Goal: Information Seeking & Learning: Learn about a topic

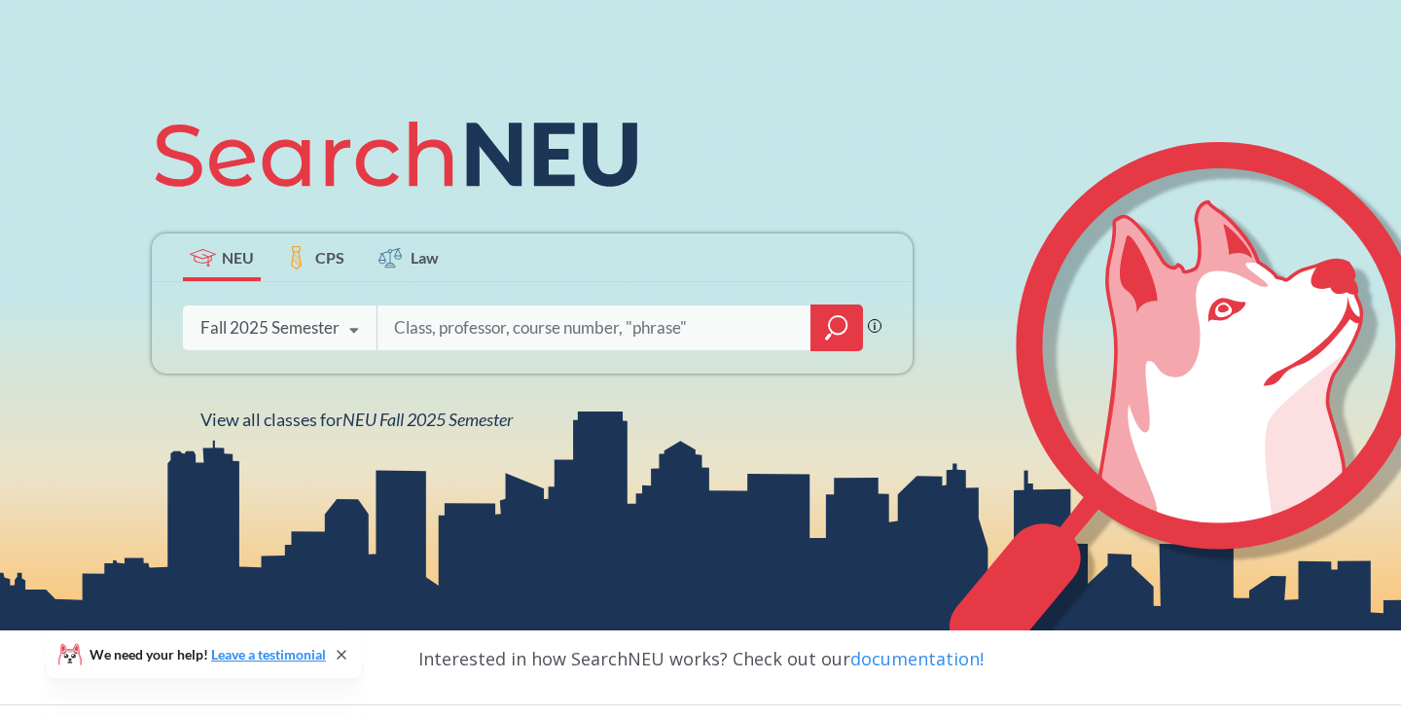
scroll to position [220, 0]
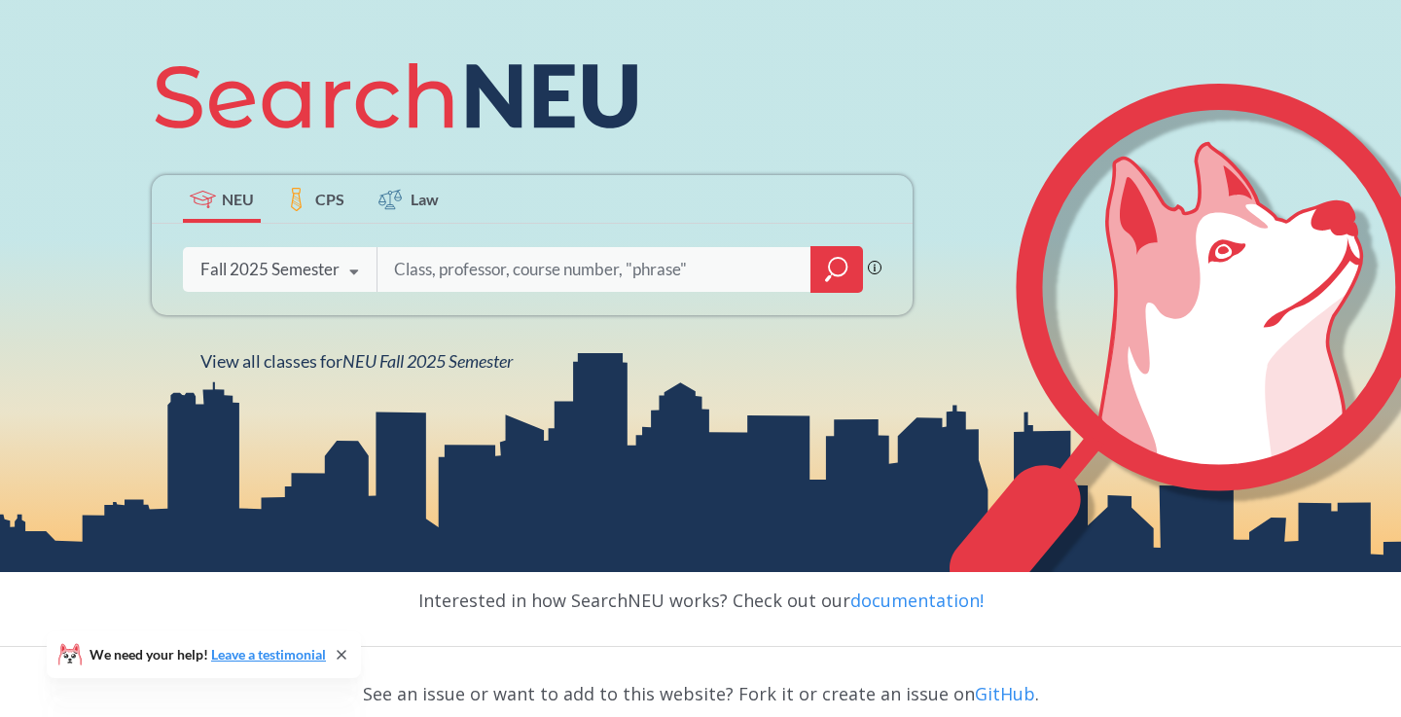
click at [490, 268] on input "search" at bounding box center [594, 269] width 405 height 41
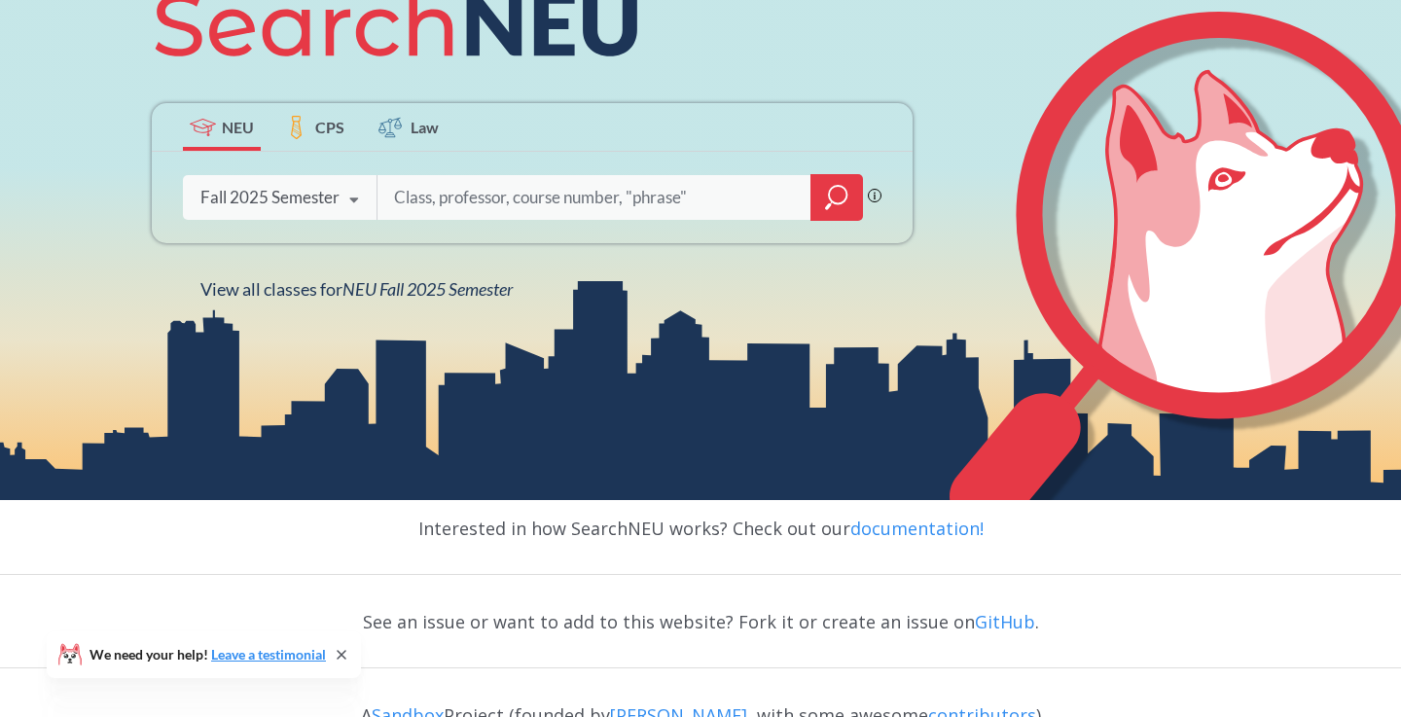
scroll to position [298, 0]
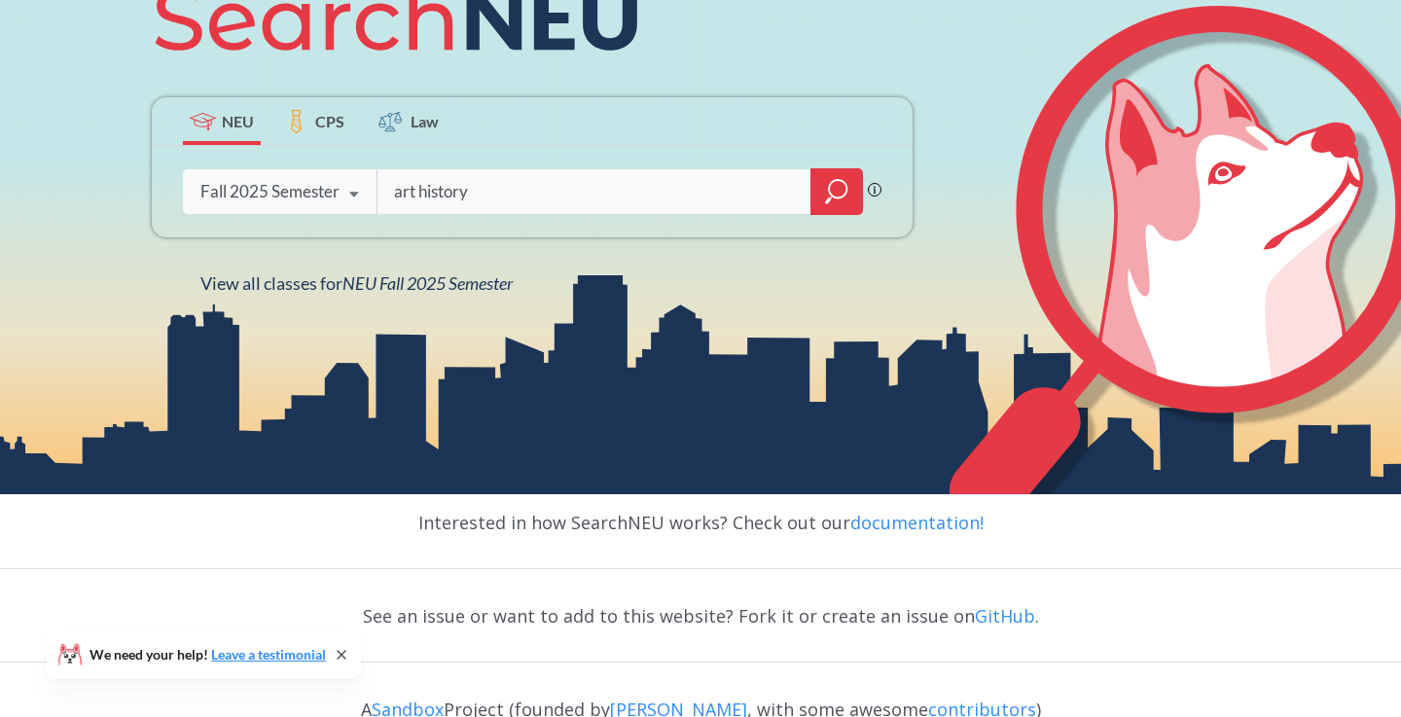
type input "art history"
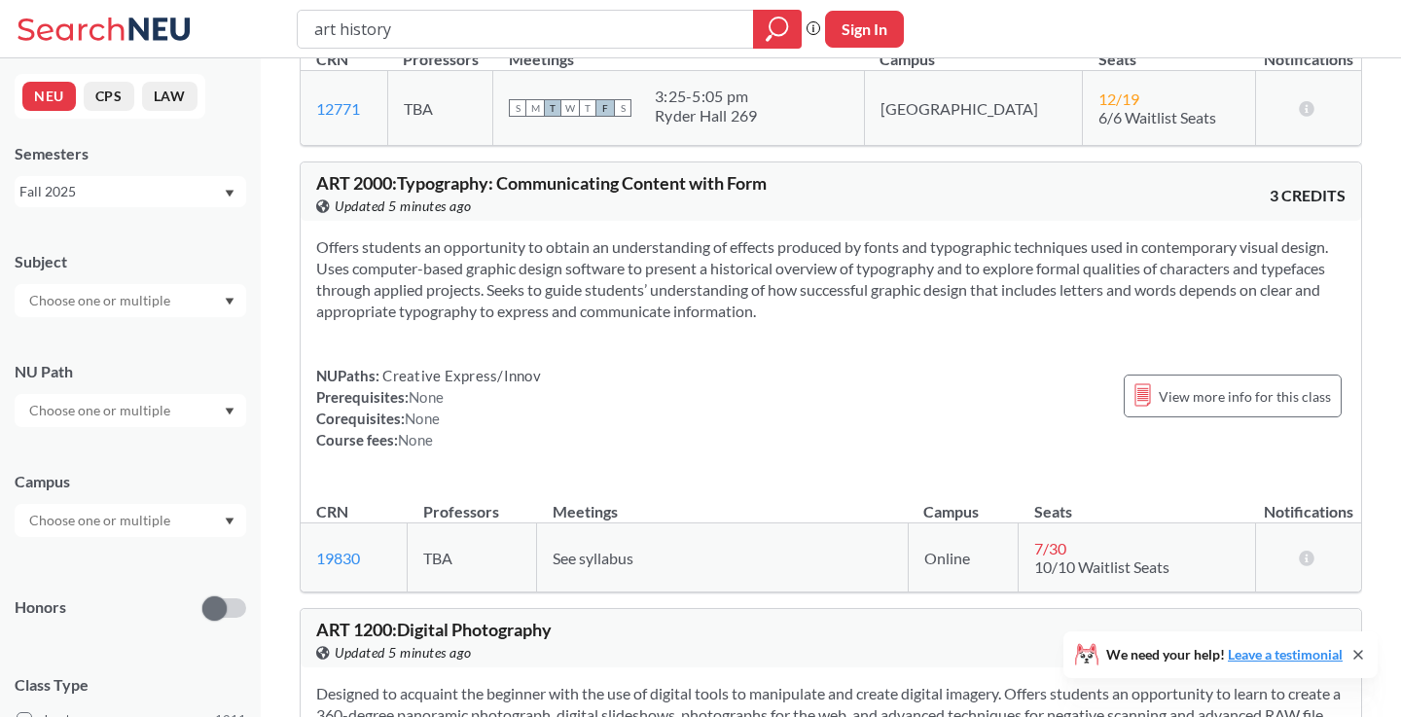
scroll to position [935, 0]
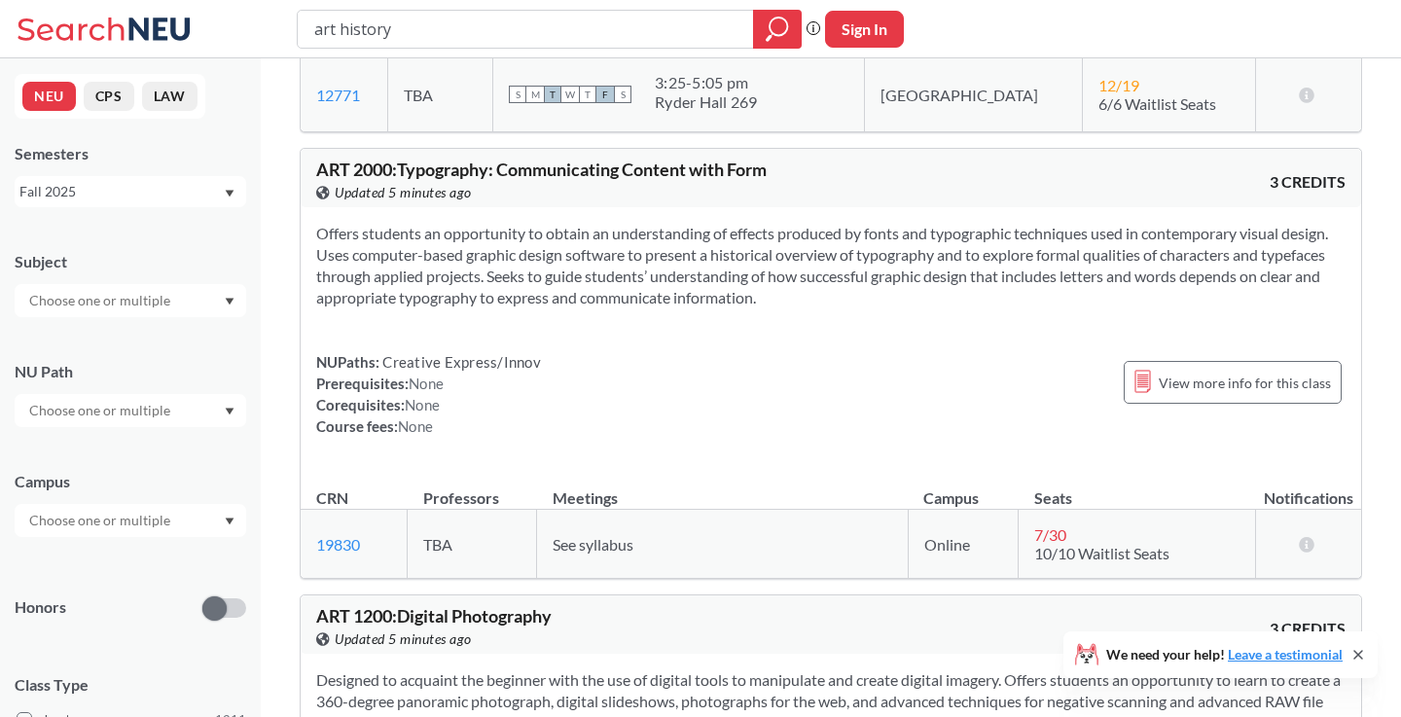
click at [473, 10] on div "art history" at bounding box center [549, 29] width 505 height 39
click at [473, 21] on input "art history" at bounding box center [525, 29] width 427 height 33
click at [93, 297] on input "text" at bounding box center [100, 300] width 163 height 23
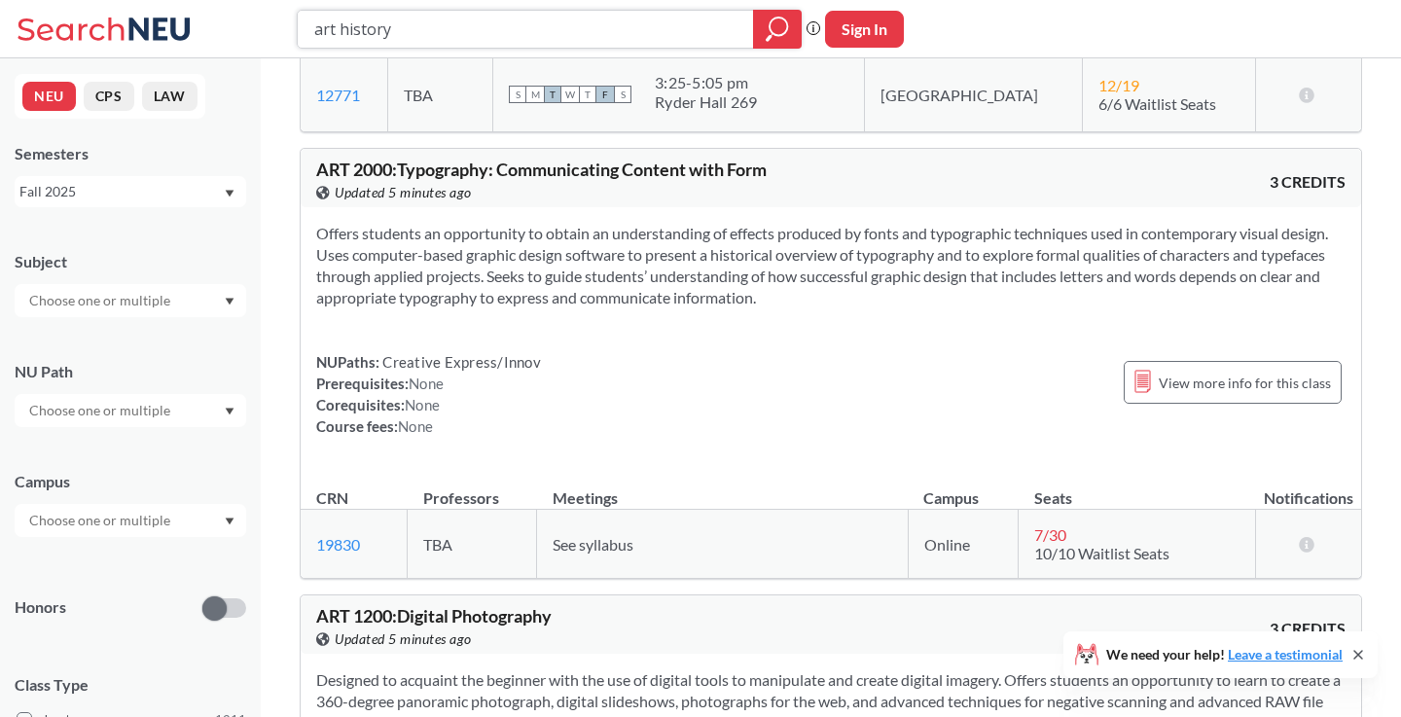
click at [443, 31] on input "art history" at bounding box center [525, 29] width 427 height 33
click at [161, 306] on input "text" at bounding box center [100, 300] width 163 height 23
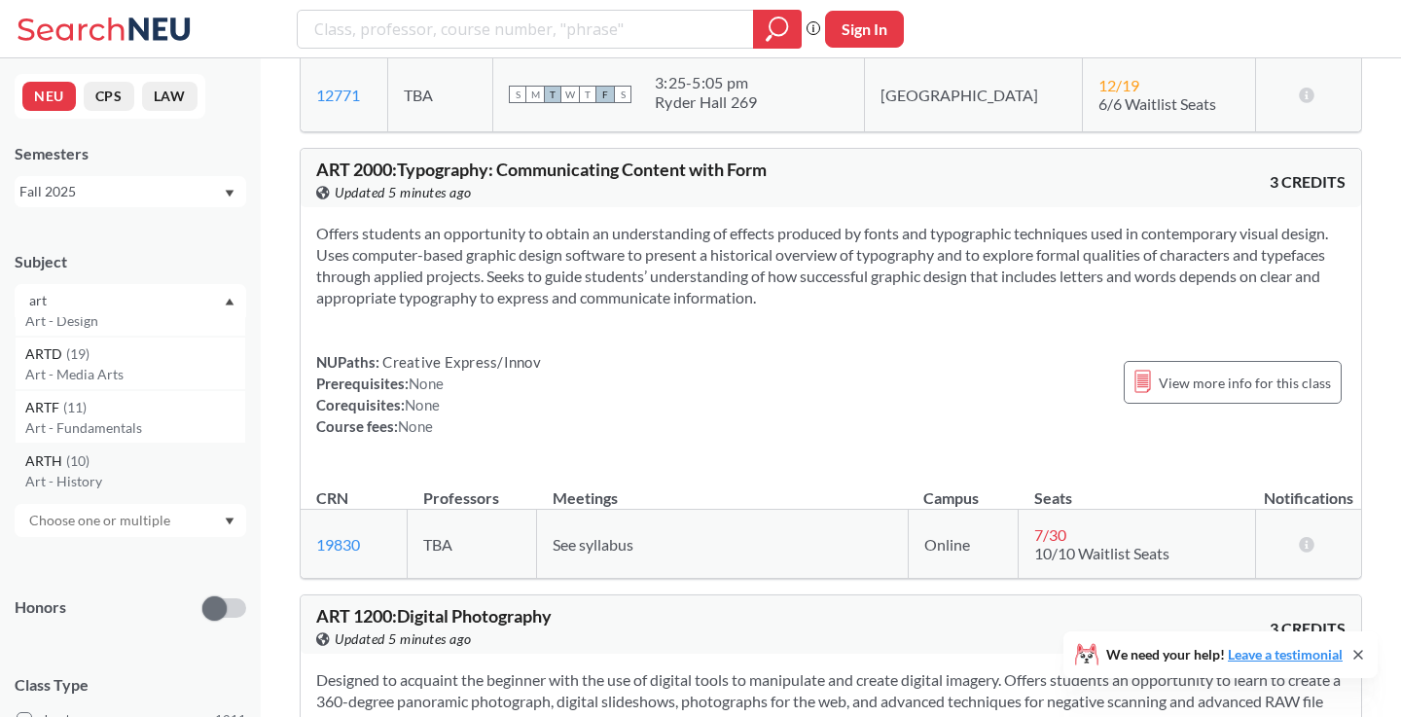
type input "art"
click at [146, 476] on p "Art - History" at bounding box center [135, 481] width 220 height 19
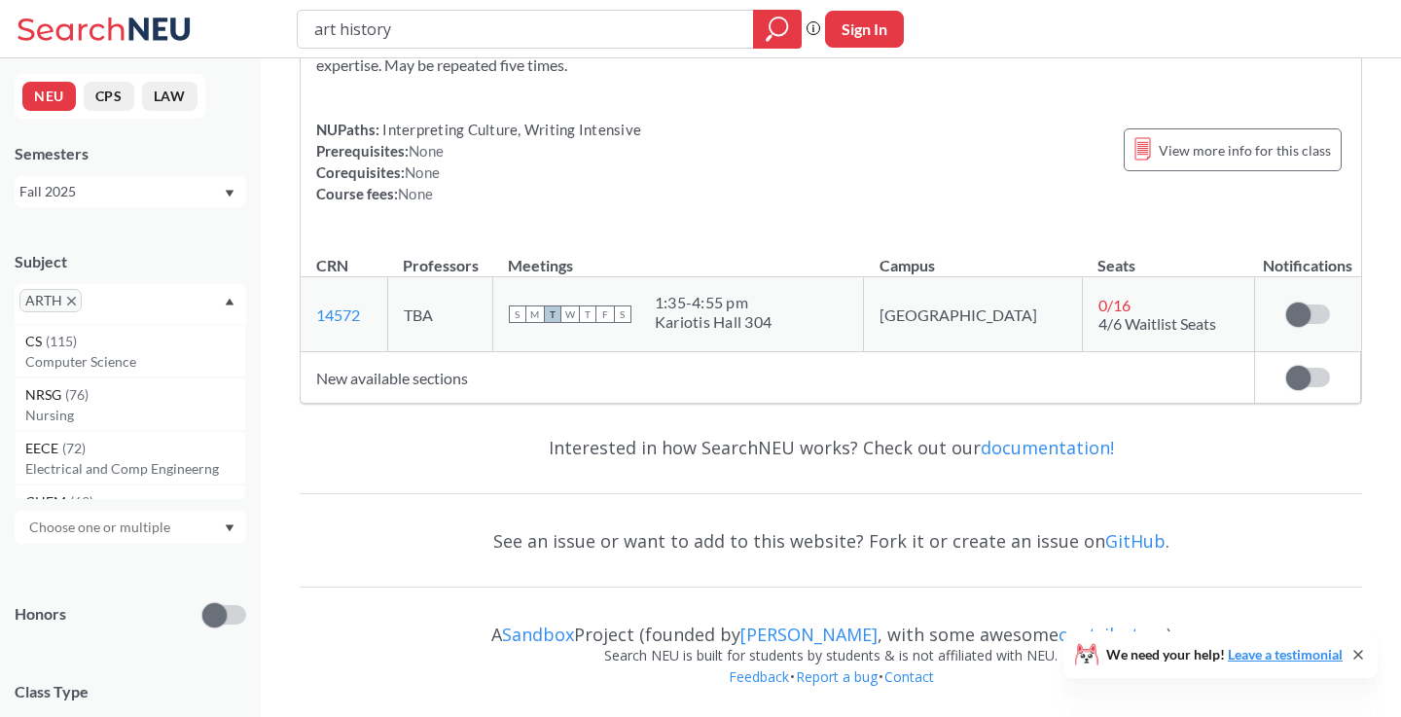
scroll to position [4828, 0]
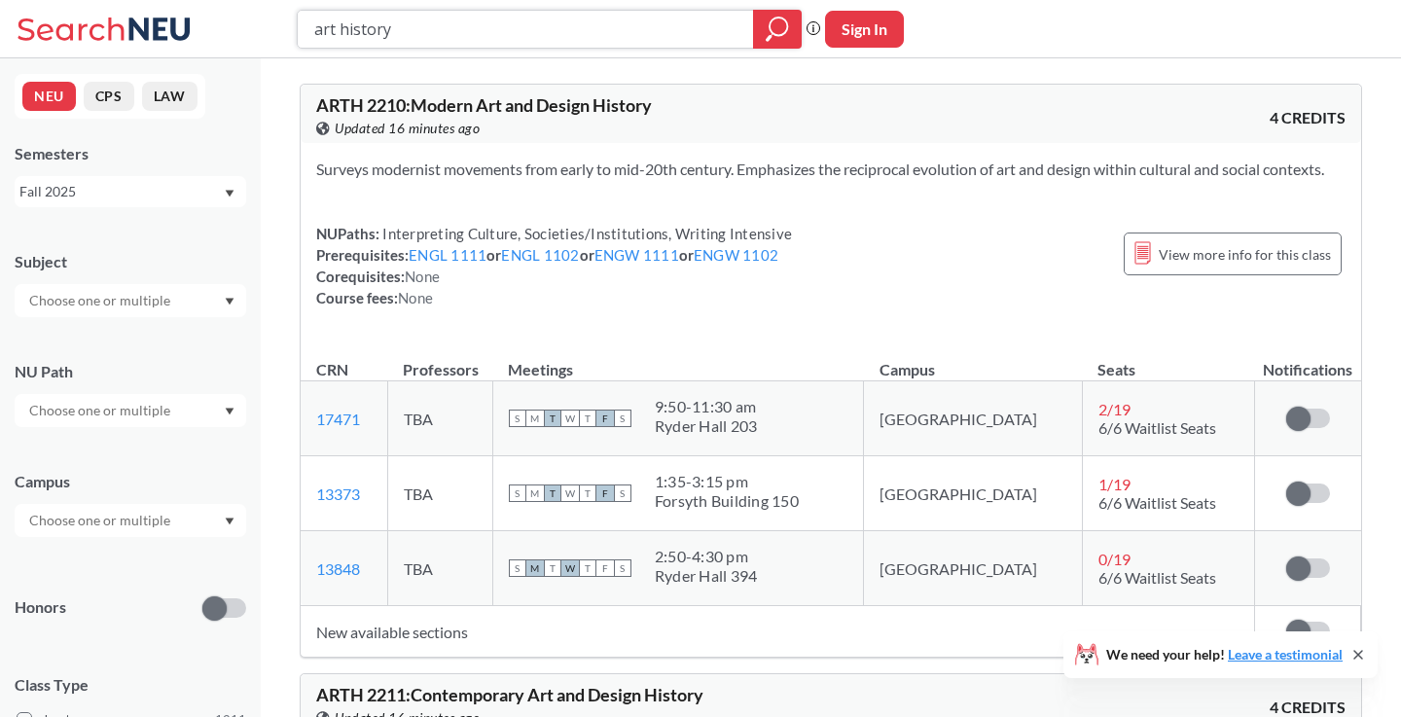
click at [496, 18] on input "art history" at bounding box center [525, 29] width 427 height 33
type input "design"
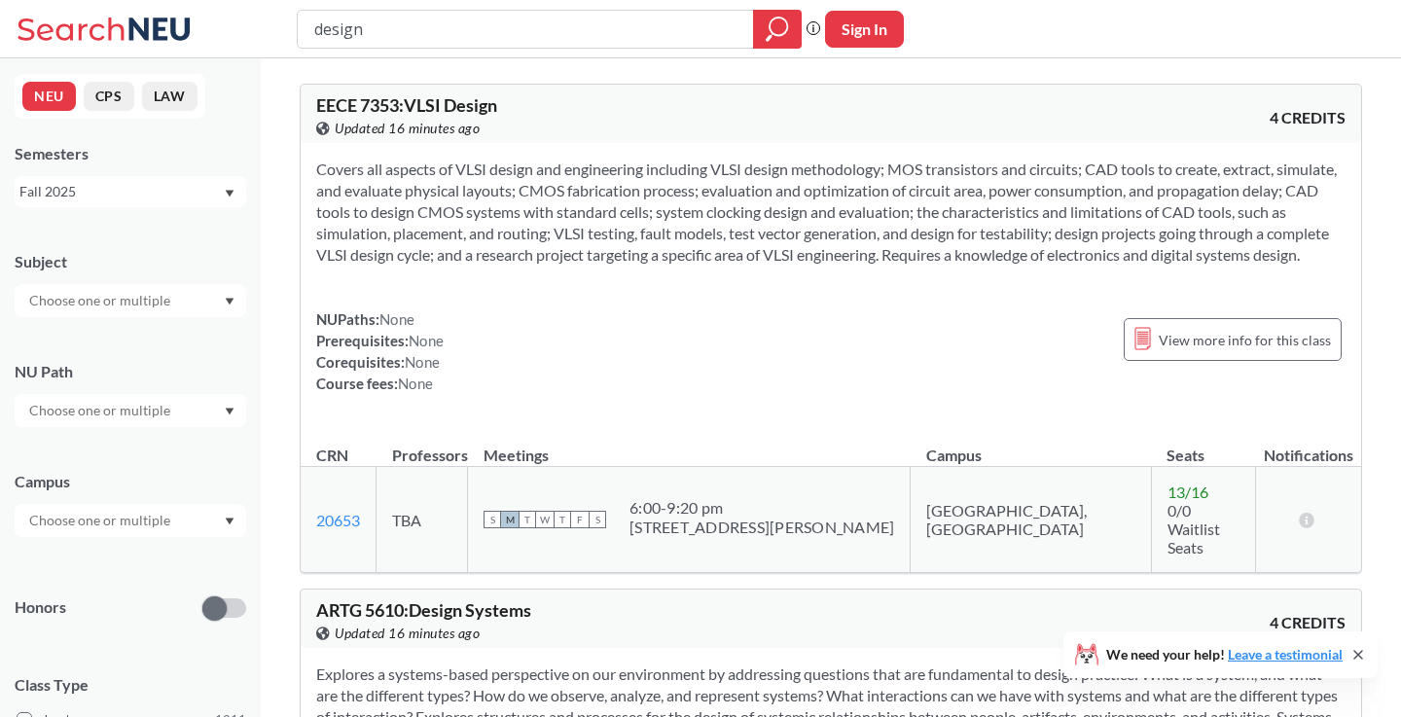
click at [209, 284] on div at bounding box center [131, 300] width 232 height 33
click at [157, 298] on input "text" at bounding box center [100, 300] width 163 height 23
type input "art"
click at [147, 339] on div "ARTG ( 41 )" at bounding box center [135, 334] width 220 height 21
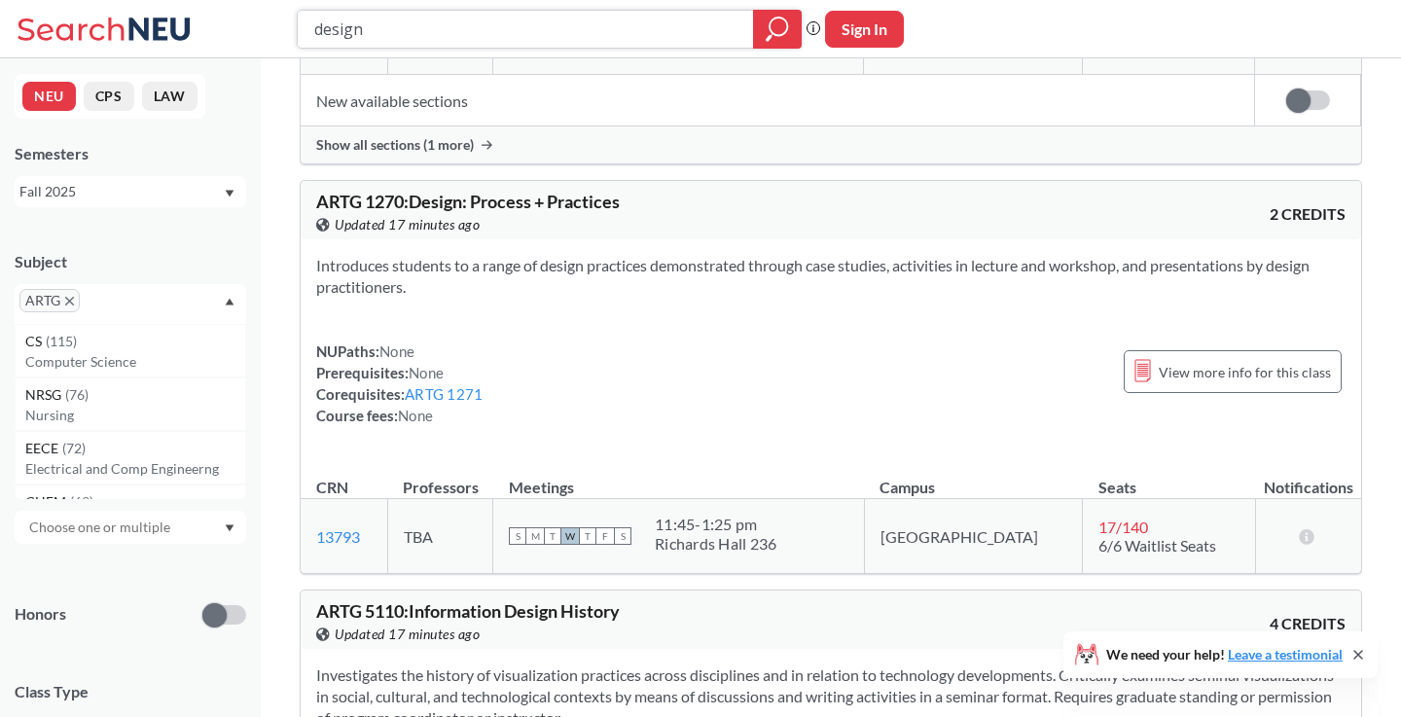
scroll to position [4329, 0]
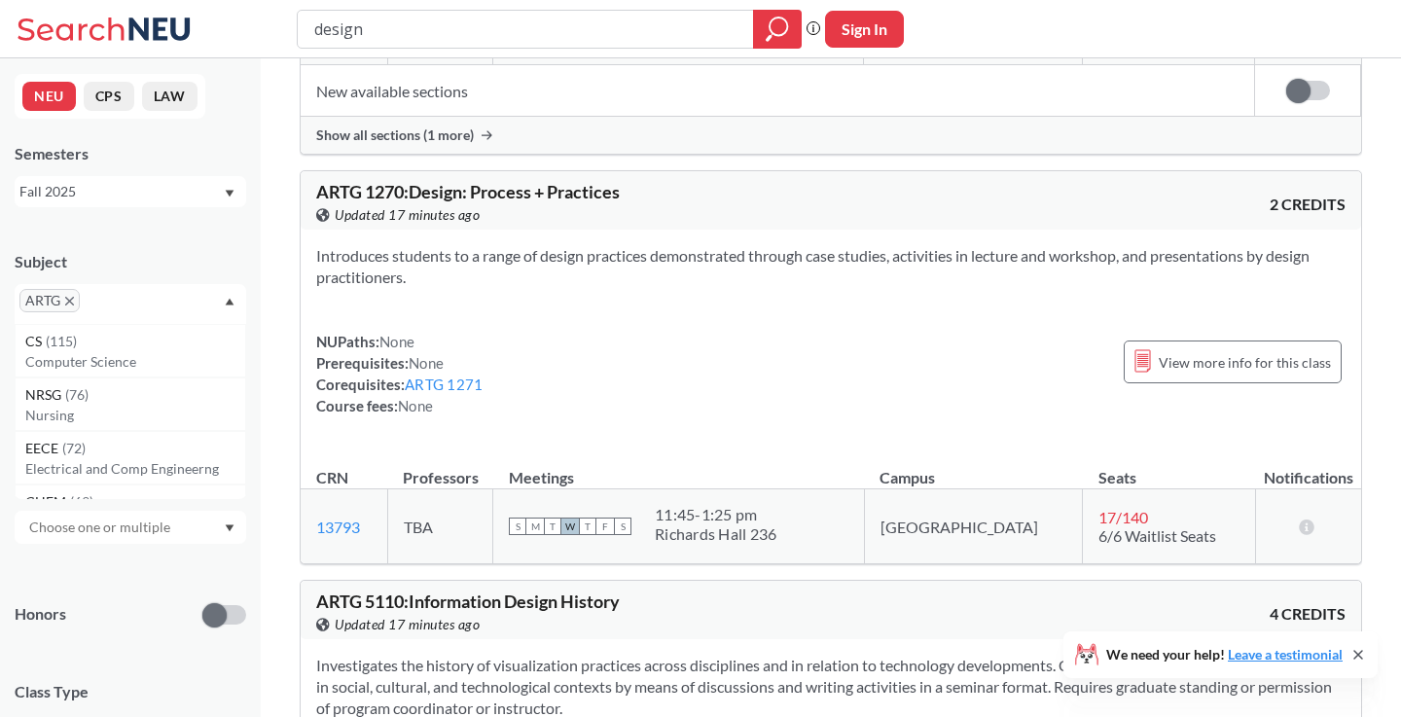
click at [216, 305] on div "ARTG" at bounding box center [131, 304] width 232 height 40
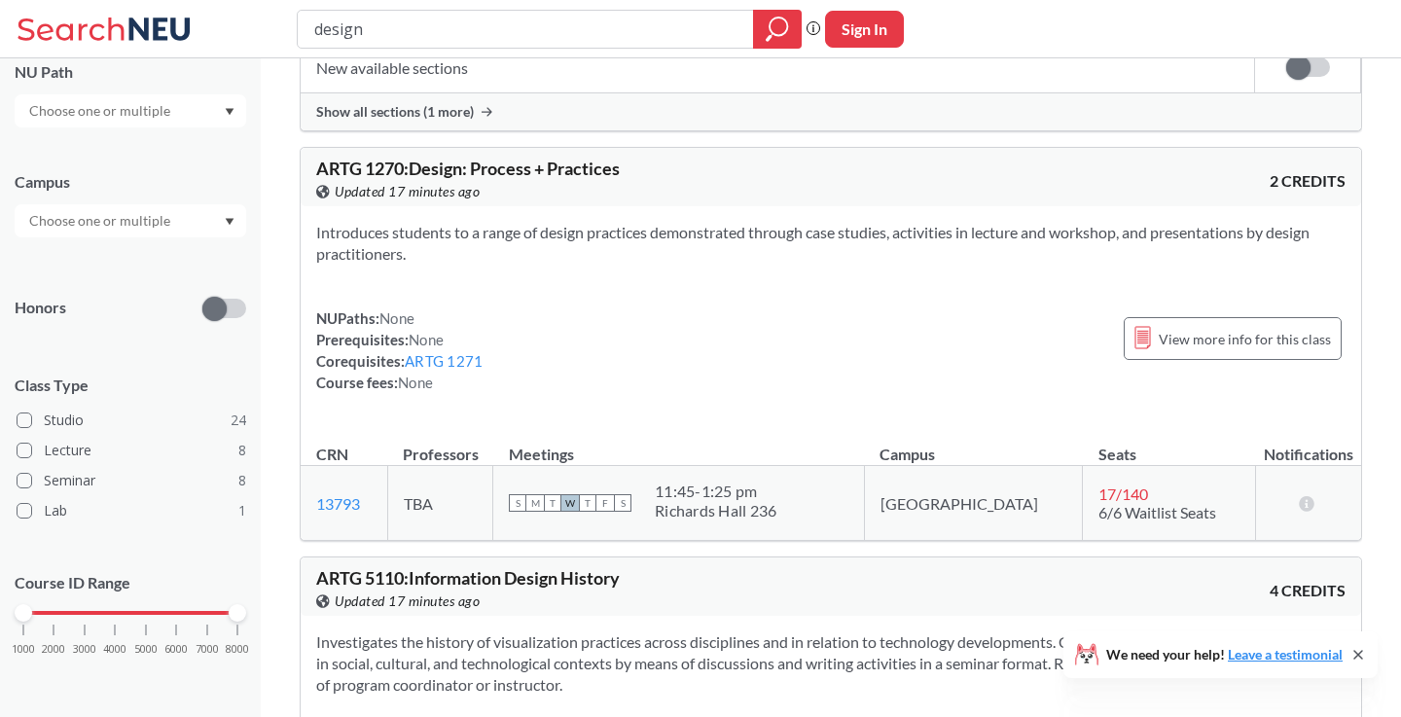
scroll to position [4358, 0]
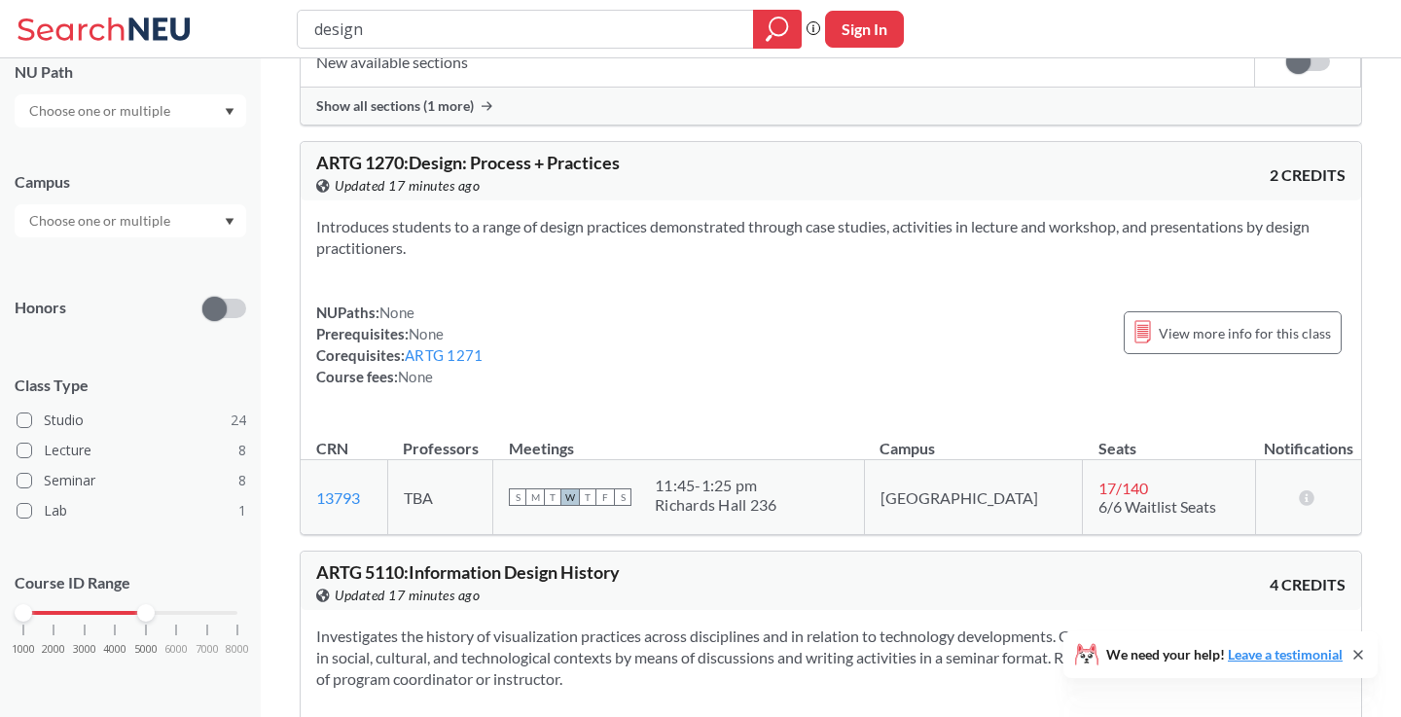
drag, startPoint x: 233, startPoint y: 616, endPoint x: 145, endPoint y: 621, distance: 88.7
click at [144, 621] on div "1000 2000 3000 4000 5000 6000 7000 8000" at bounding box center [131, 650] width 232 height 88
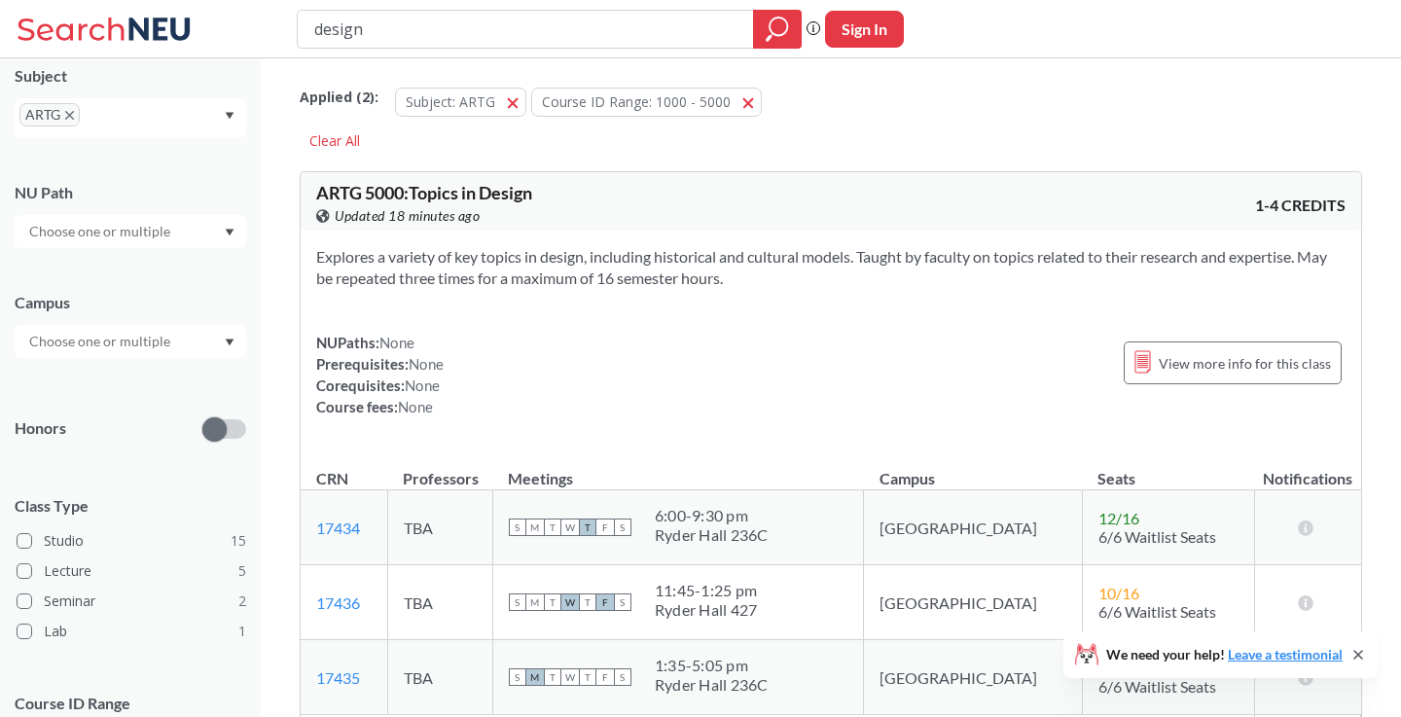
scroll to position [306, 0]
